Goal: Navigation & Orientation: Go to known website

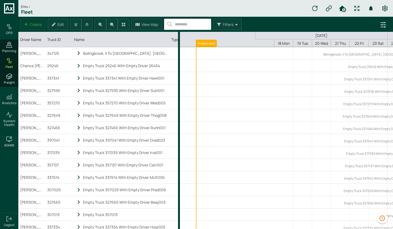
scroll to position [0, 109]
